Goal: Information Seeking & Learning: Learn about a topic

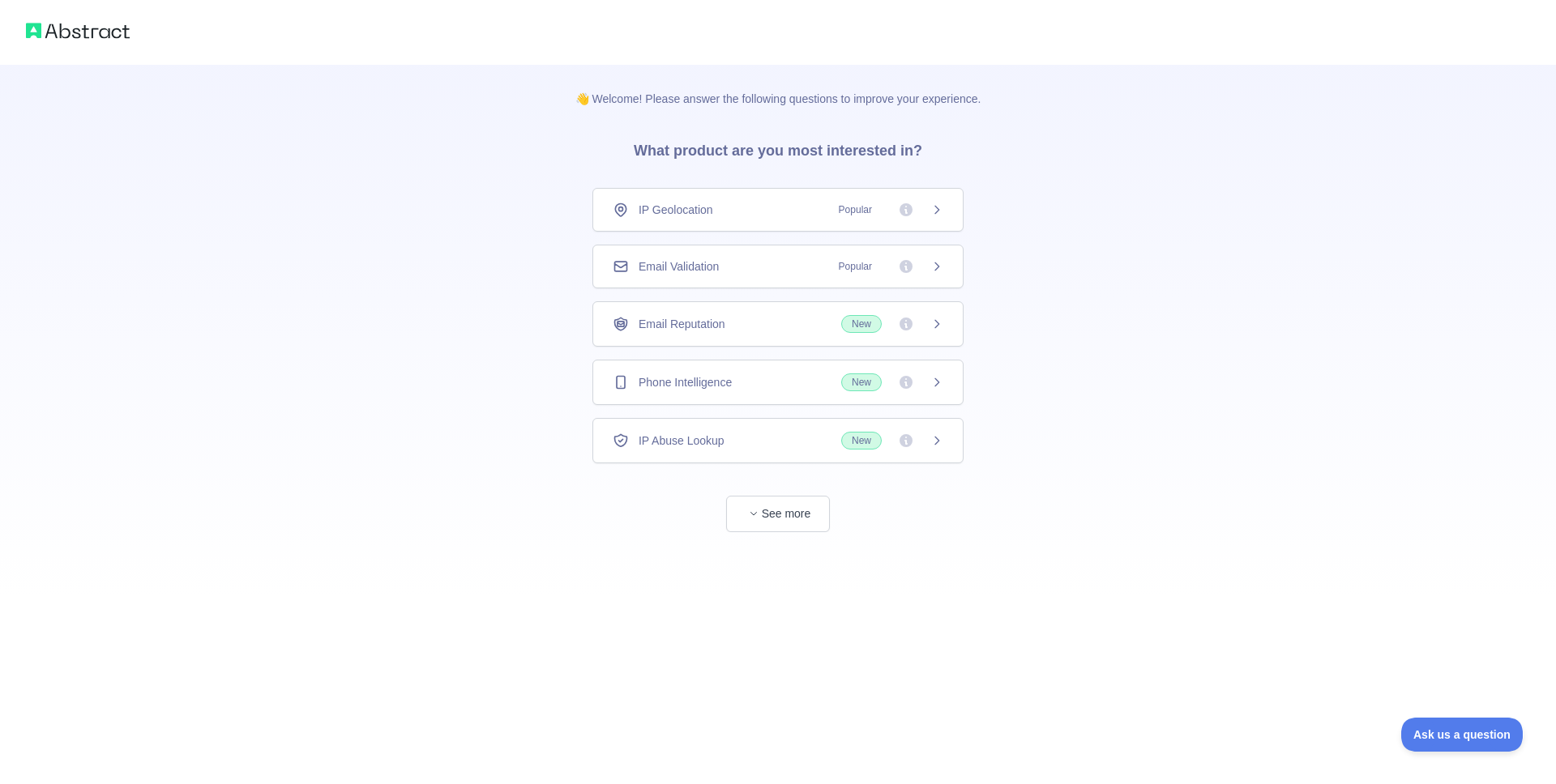
click at [815, 206] on div "IP Geolocation Popular" at bounding box center [778, 209] width 331 height 16
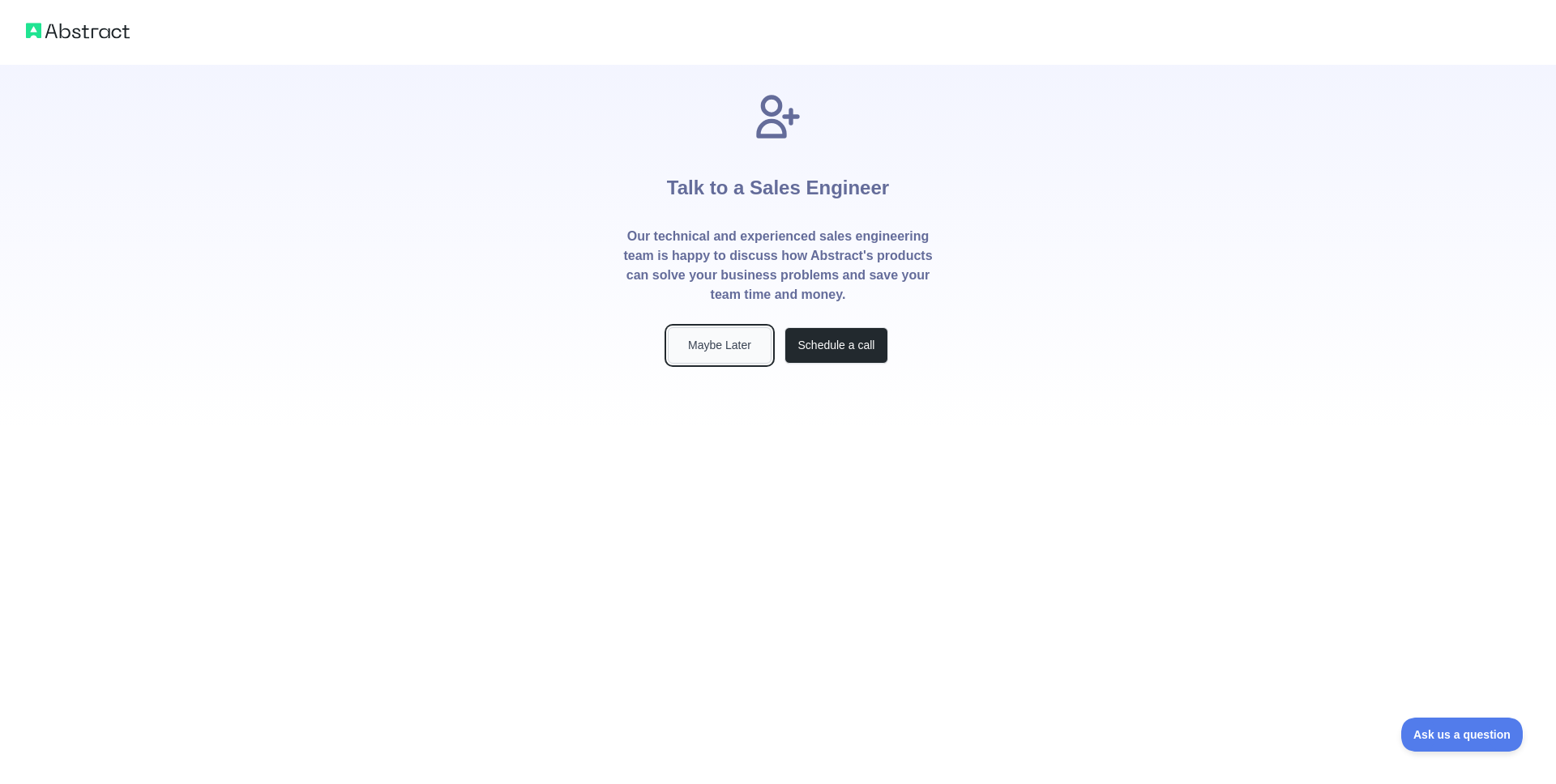
click at [691, 341] on button "Maybe Later" at bounding box center [719, 345] width 104 height 36
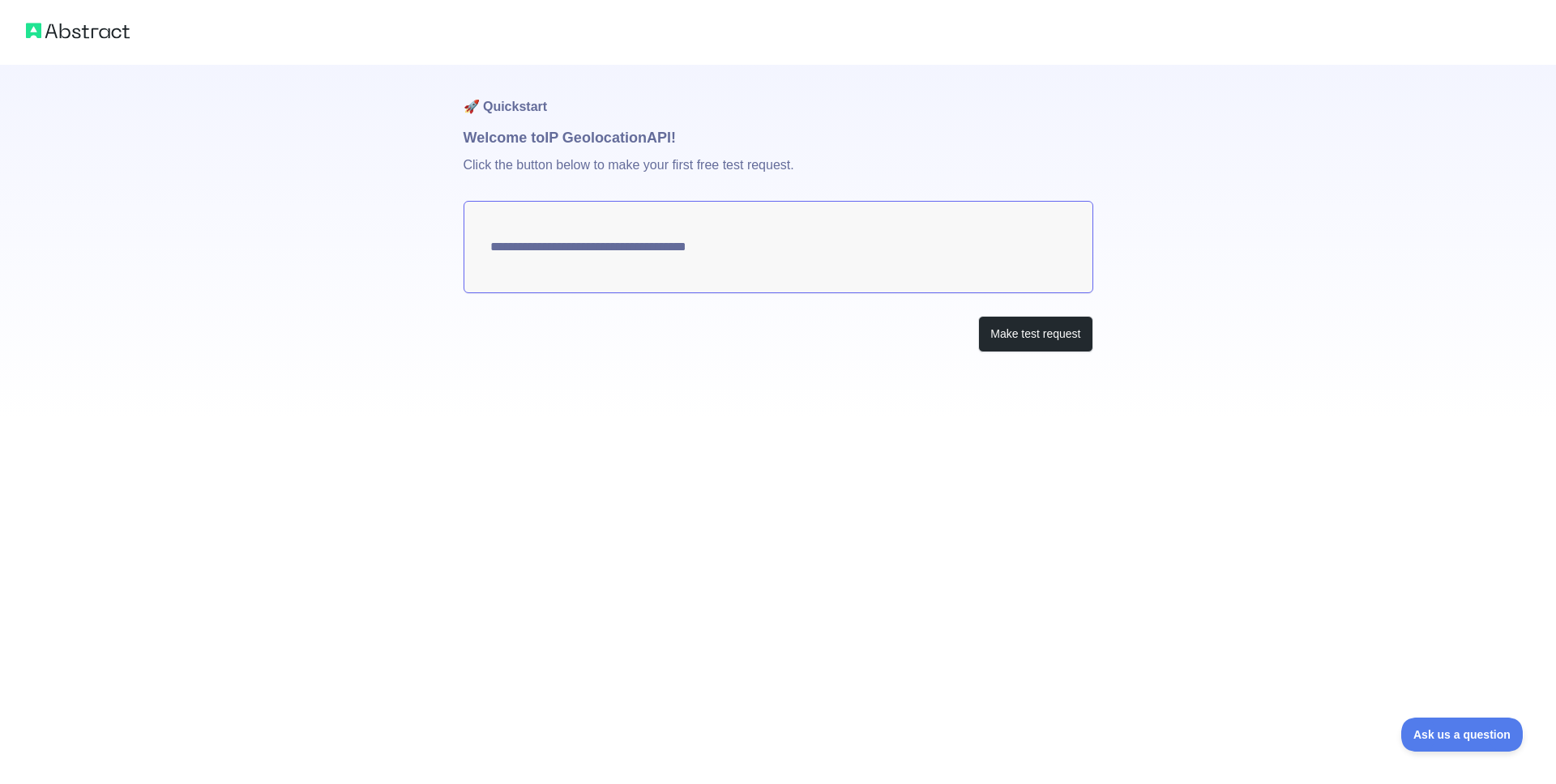
type textarea "**********"
click at [1020, 337] on button "Make test request" at bounding box center [1035, 334] width 114 height 36
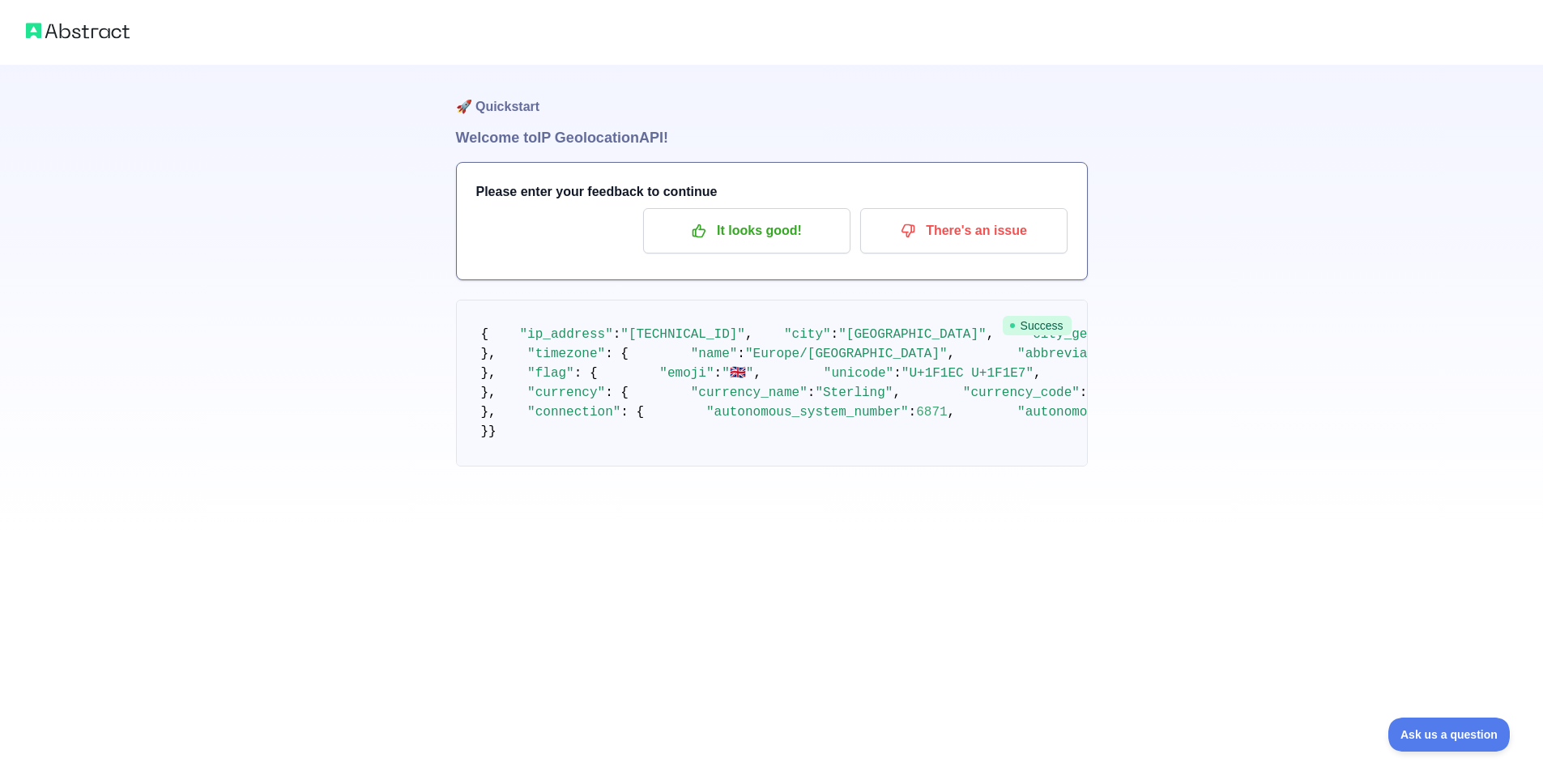
click at [121, 31] on img at bounding box center [78, 30] width 104 height 23
click at [99, 31] on img at bounding box center [78, 30] width 104 height 23
click at [793, 236] on p "It looks good!" at bounding box center [746, 230] width 183 height 28
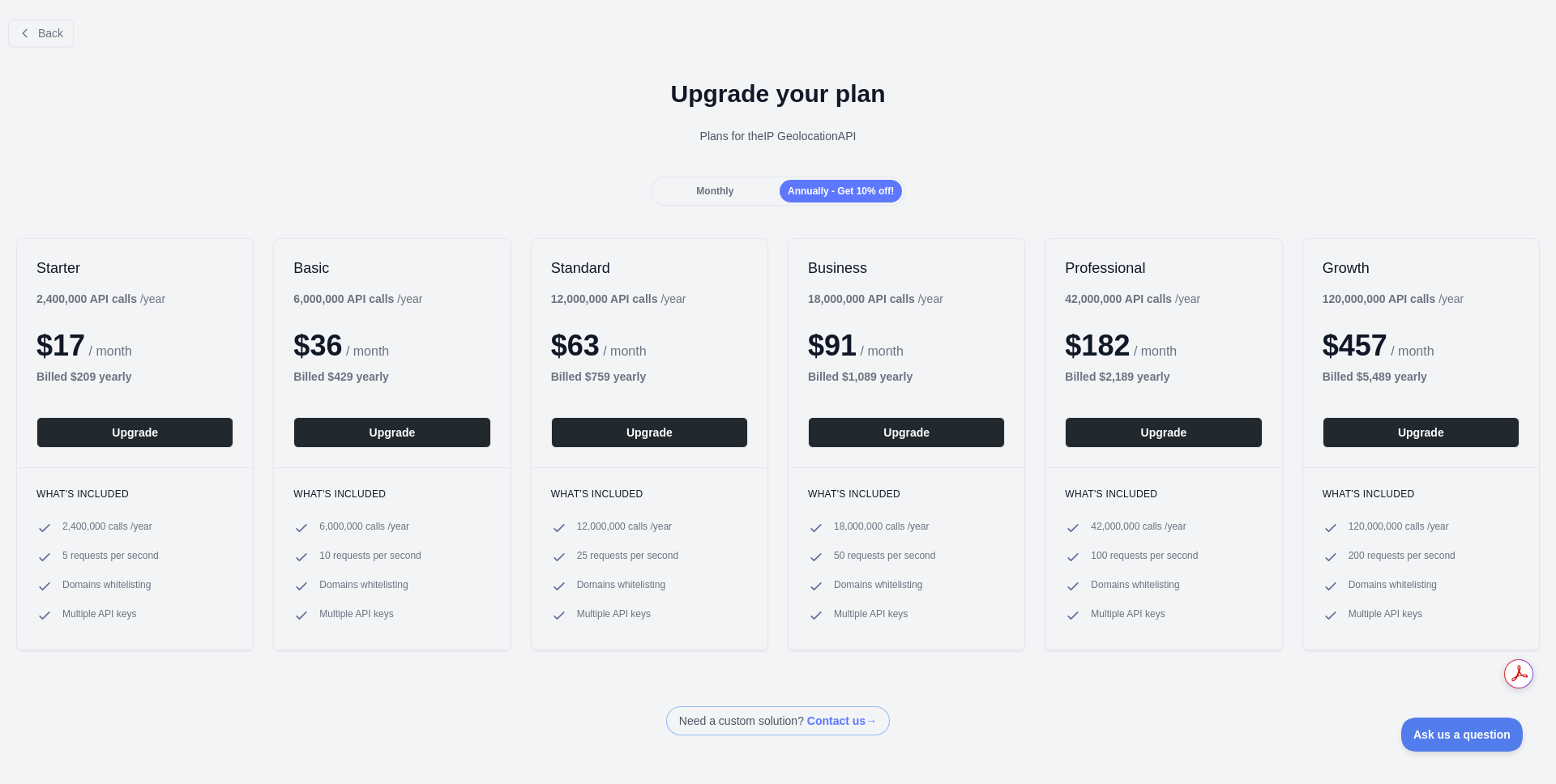
click at [681, 196] on div "Monthly" at bounding box center [714, 191] width 122 height 23
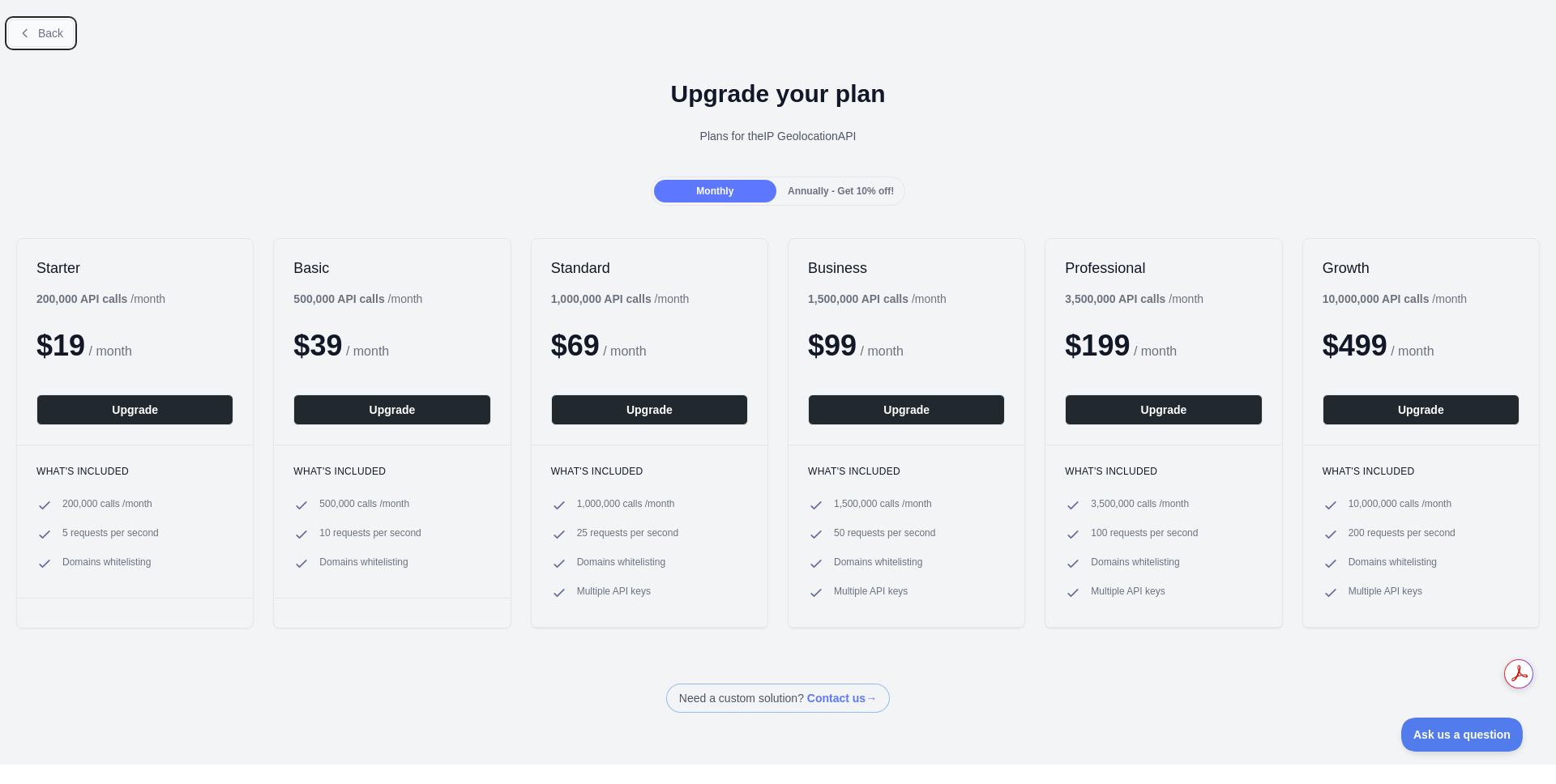
click at [48, 30] on span "Back" at bounding box center [51, 33] width 25 height 13
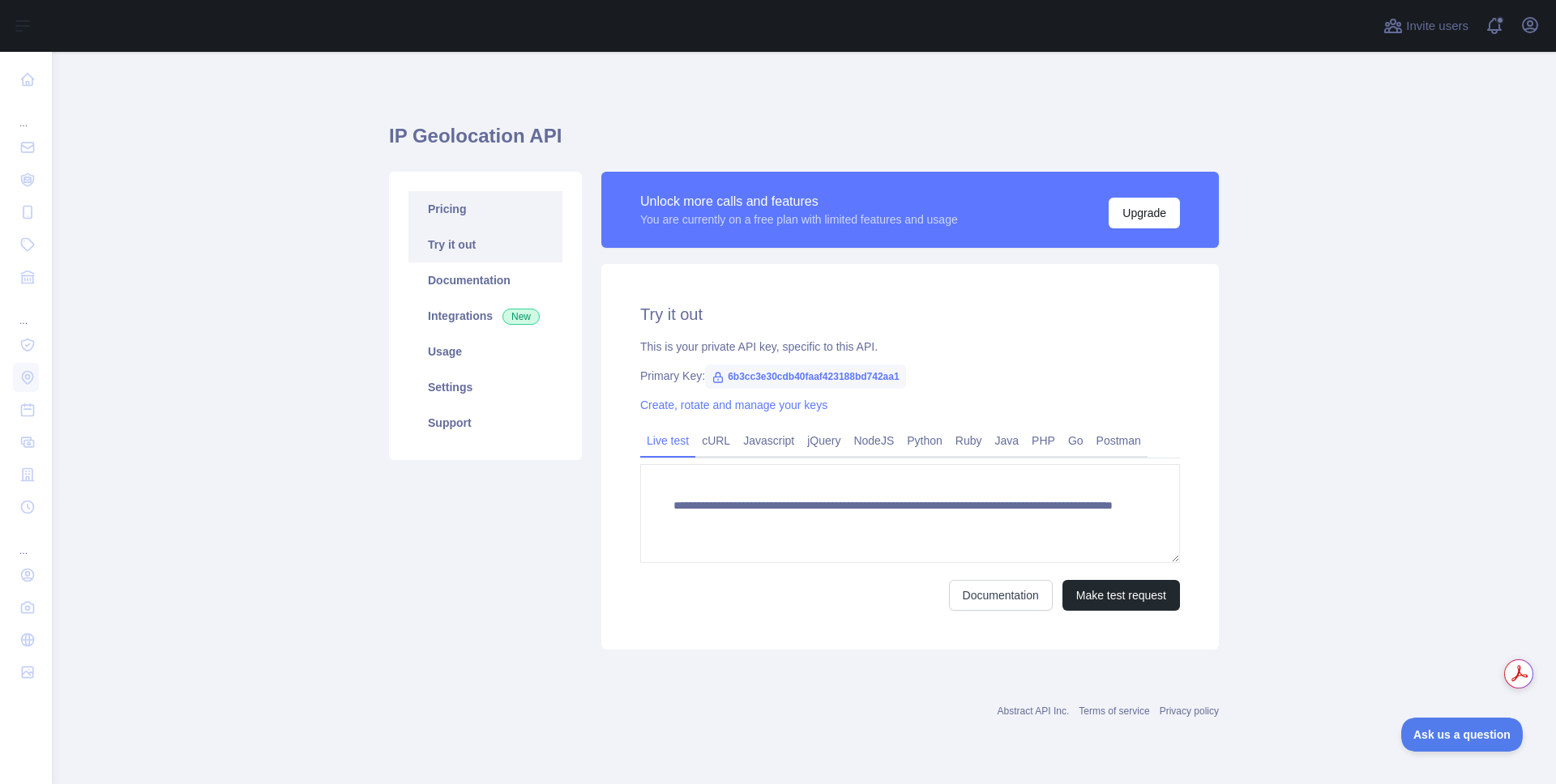
click at [484, 216] on link "Pricing" at bounding box center [485, 209] width 154 height 35
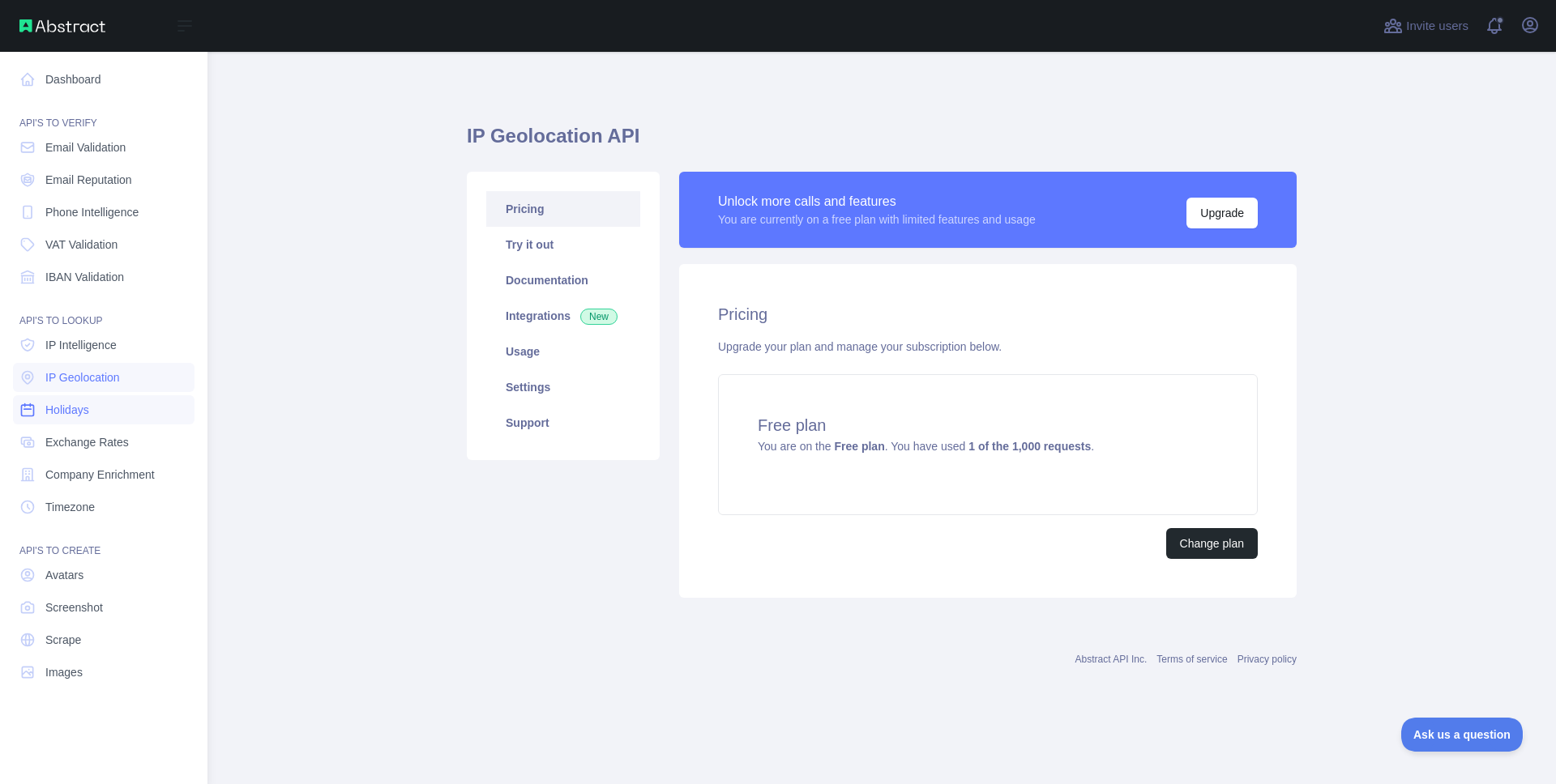
click at [110, 416] on link "Holidays" at bounding box center [103, 410] width 181 height 30
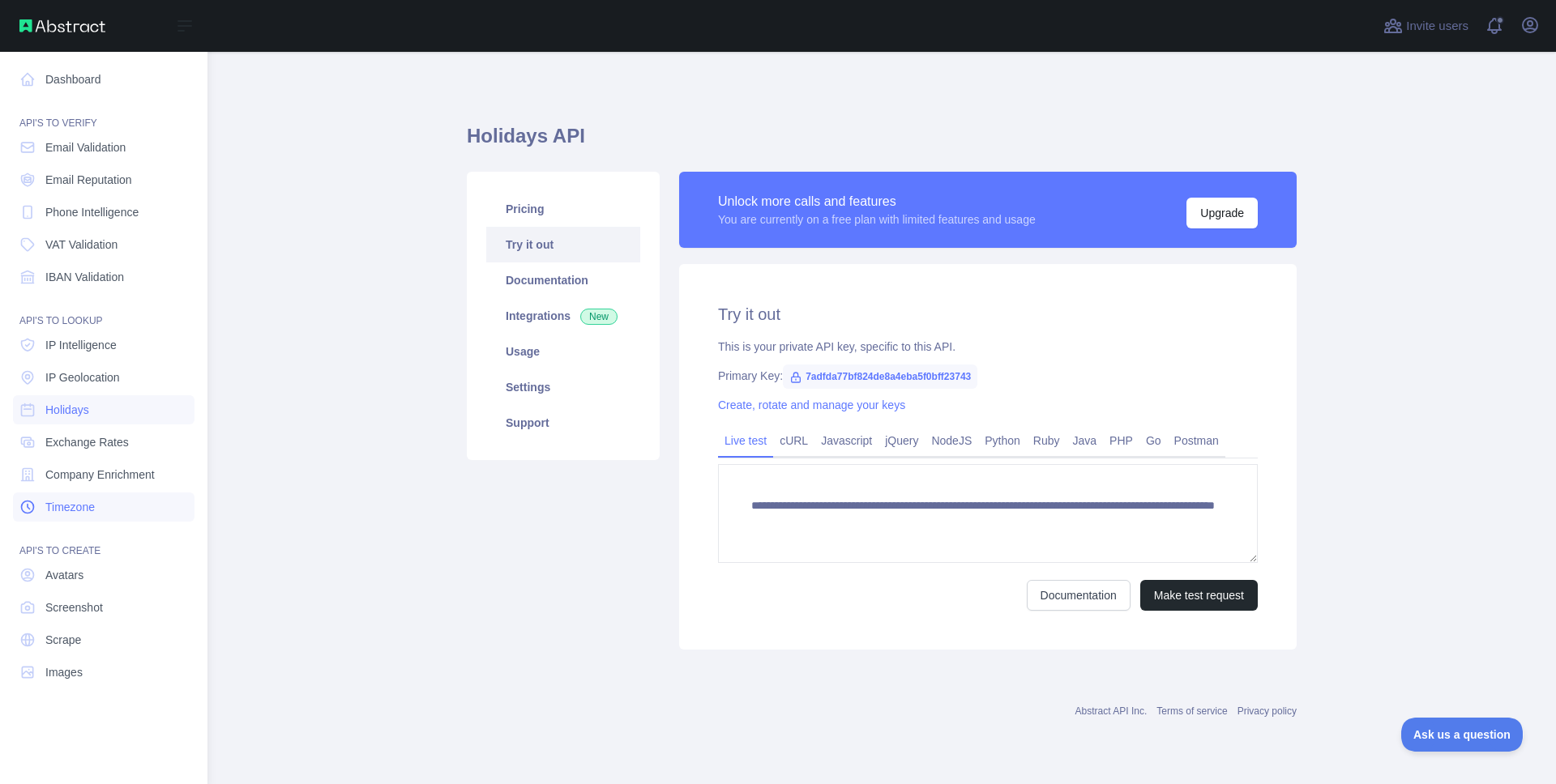
click at [99, 505] on link "Timezone" at bounding box center [103, 507] width 181 height 30
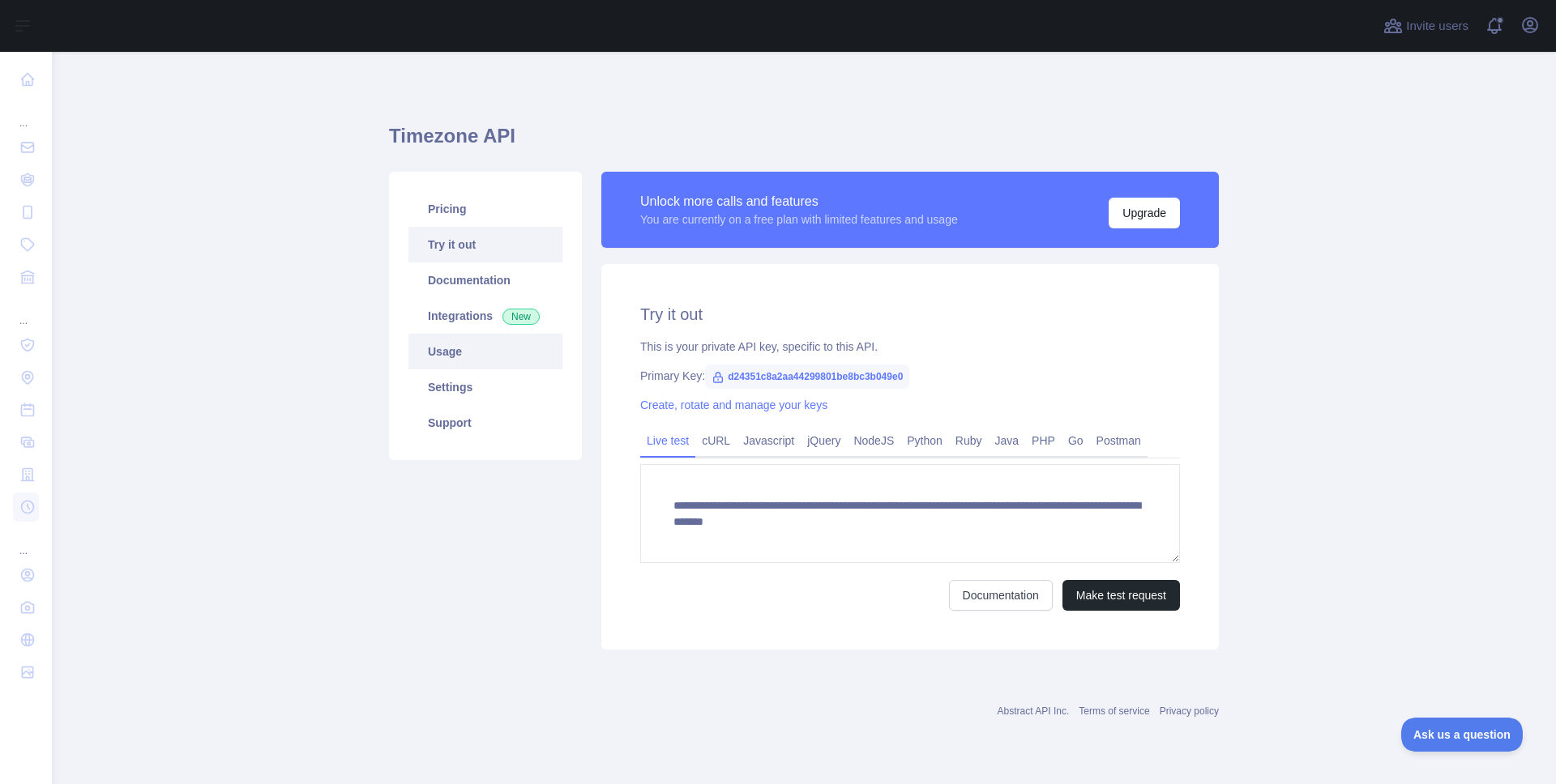
click at [474, 349] on link "Usage" at bounding box center [485, 352] width 154 height 35
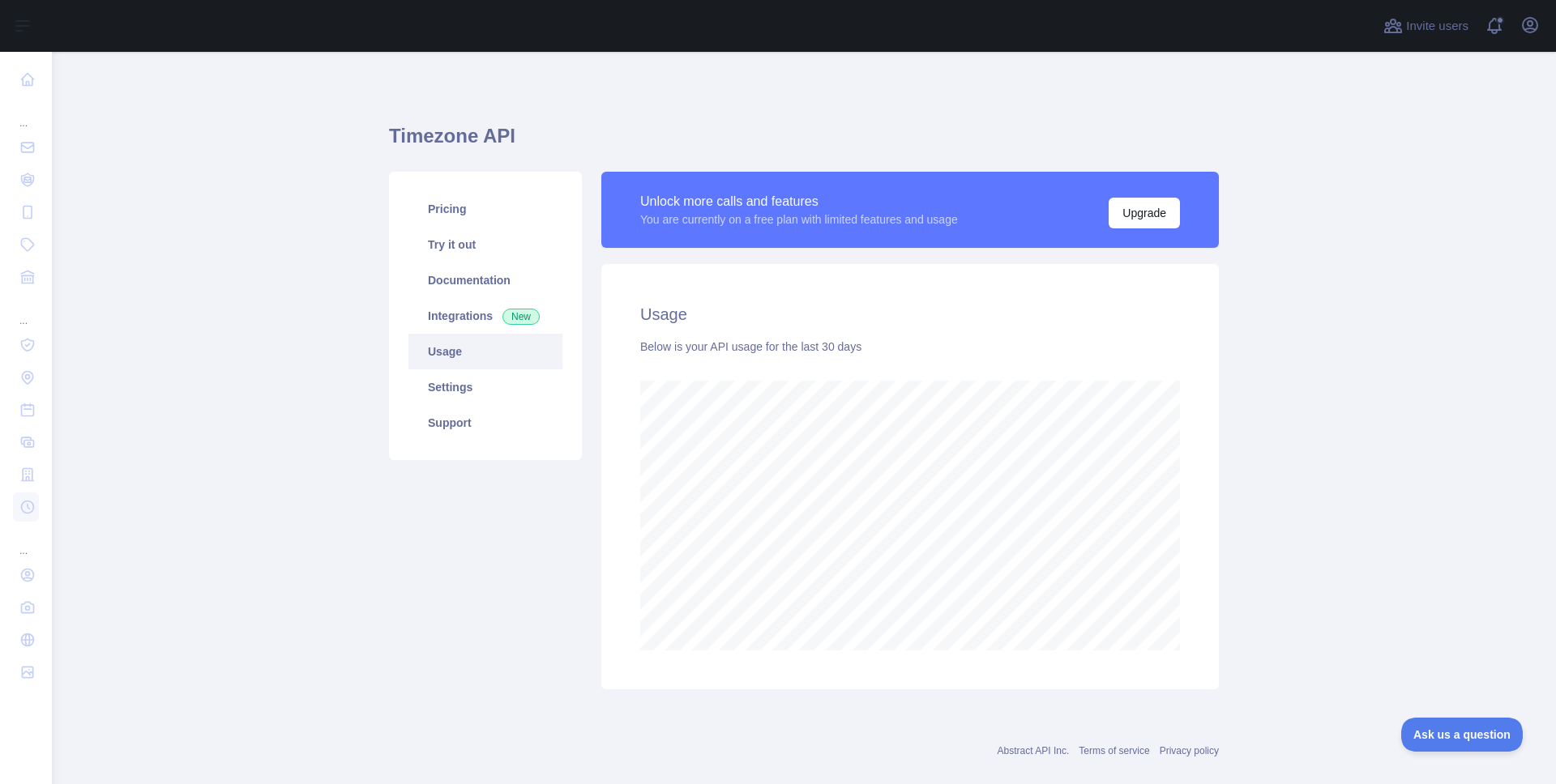
scroll to position [732, 1492]
click at [464, 210] on link "Pricing" at bounding box center [485, 209] width 154 height 35
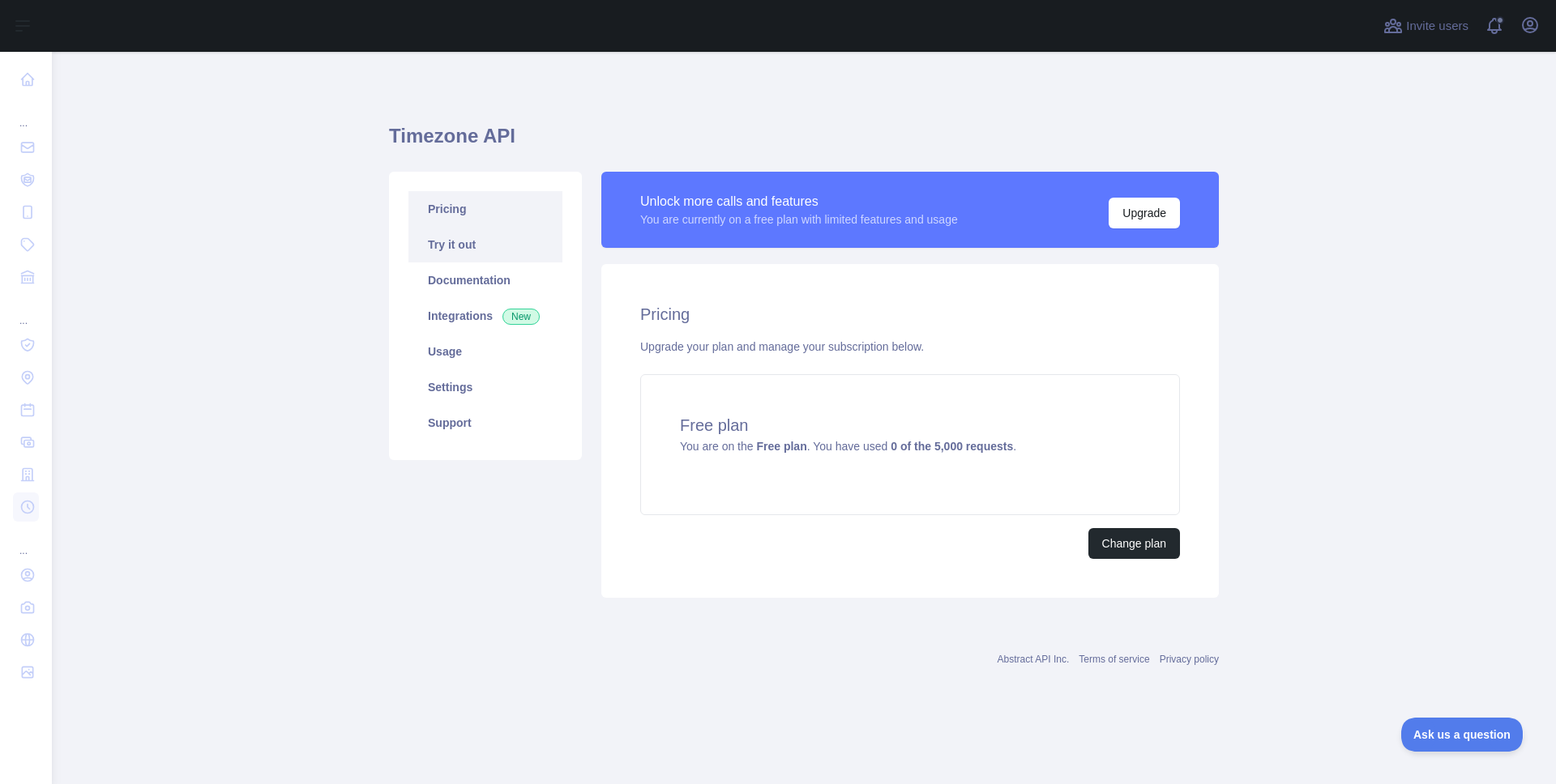
click at [485, 247] on link "Try it out" at bounding box center [485, 244] width 154 height 35
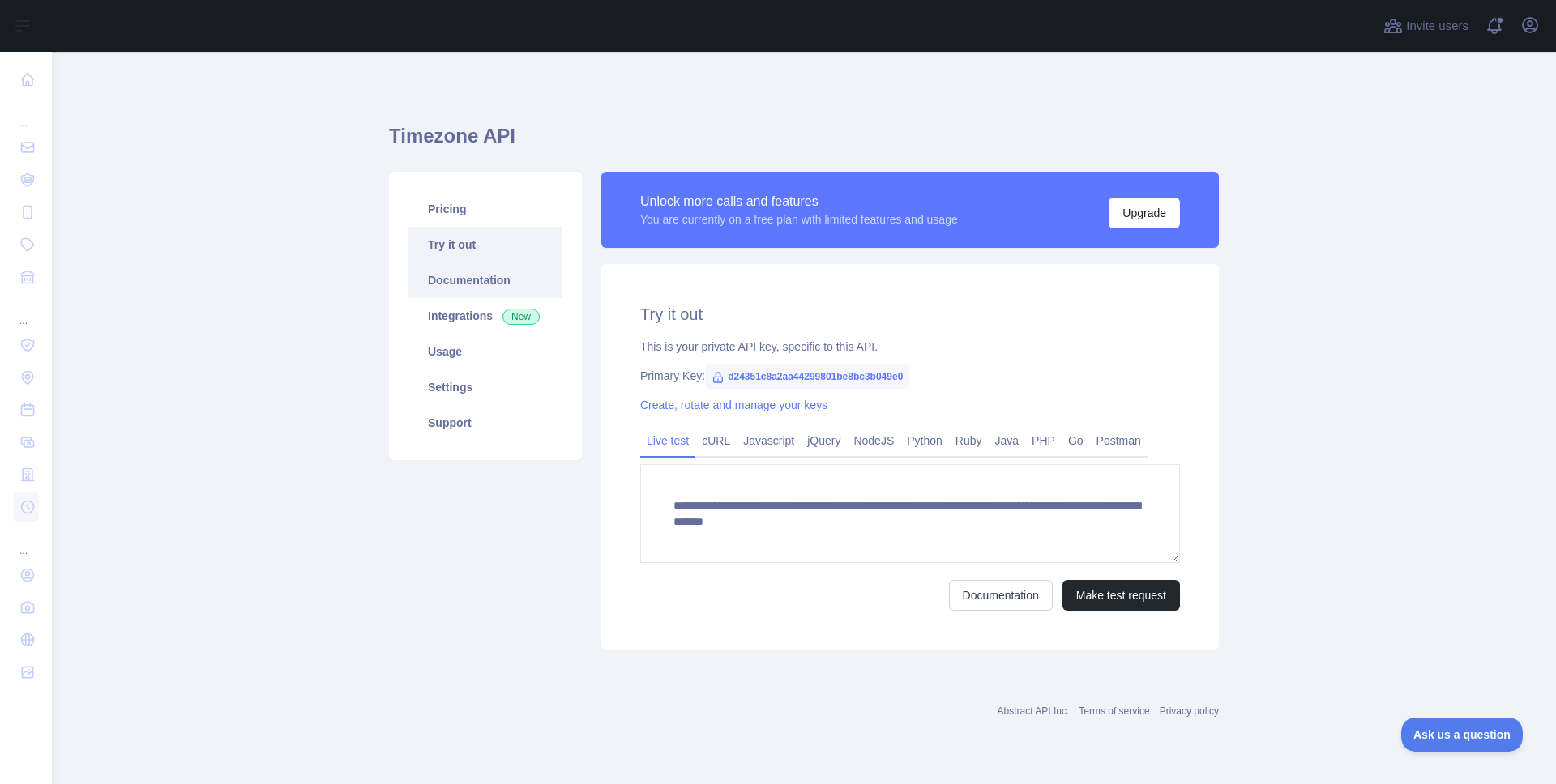
click at [501, 281] on link "Documentation" at bounding box center [485, 280] width 154 height 35
click at [873, 376] on span "d24351c8a2aa44299801be8bc3b049e0" at bounding box center [807, 376] width 204 height 24
copy span "d24351c8a2aa44299801be8bc3b049e0"
